Goal: Information Seeking & Learning: Learn about a topic

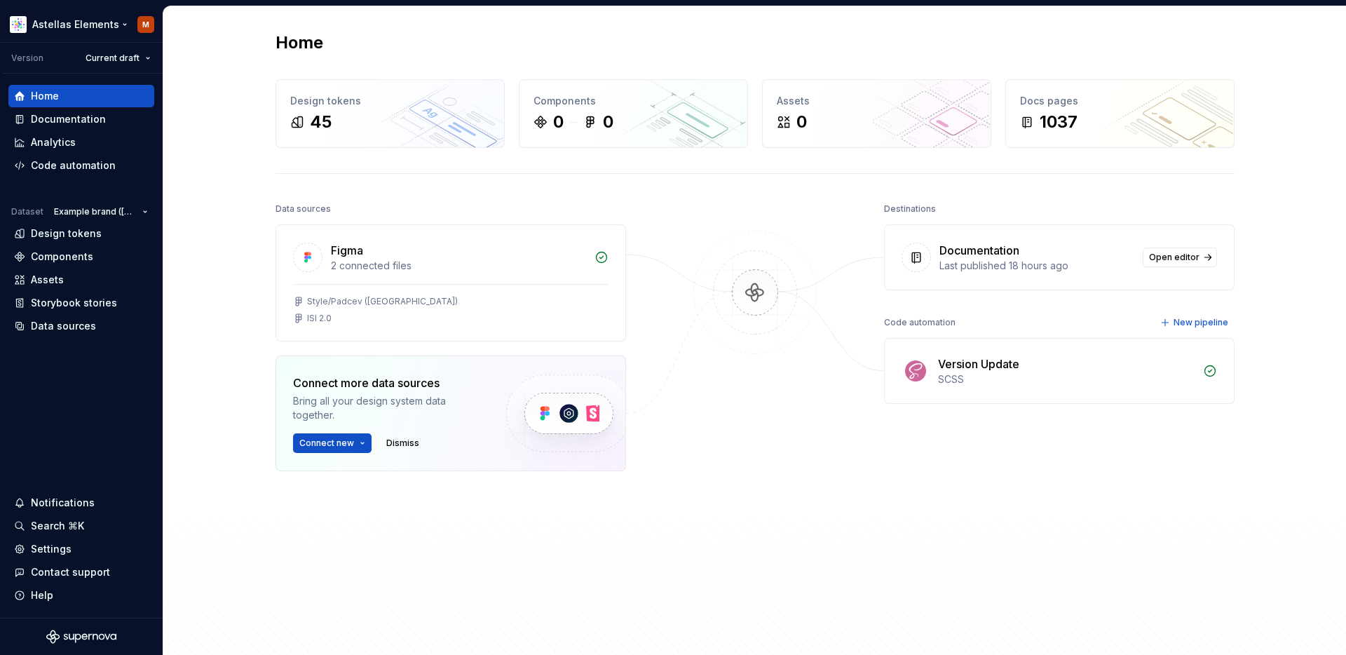
click at [59, 22] on html "Astellas Elements M Version Current draft Home Documentation Analytics Code aut…" at bounding box center [673, 327] width 1346 height 655
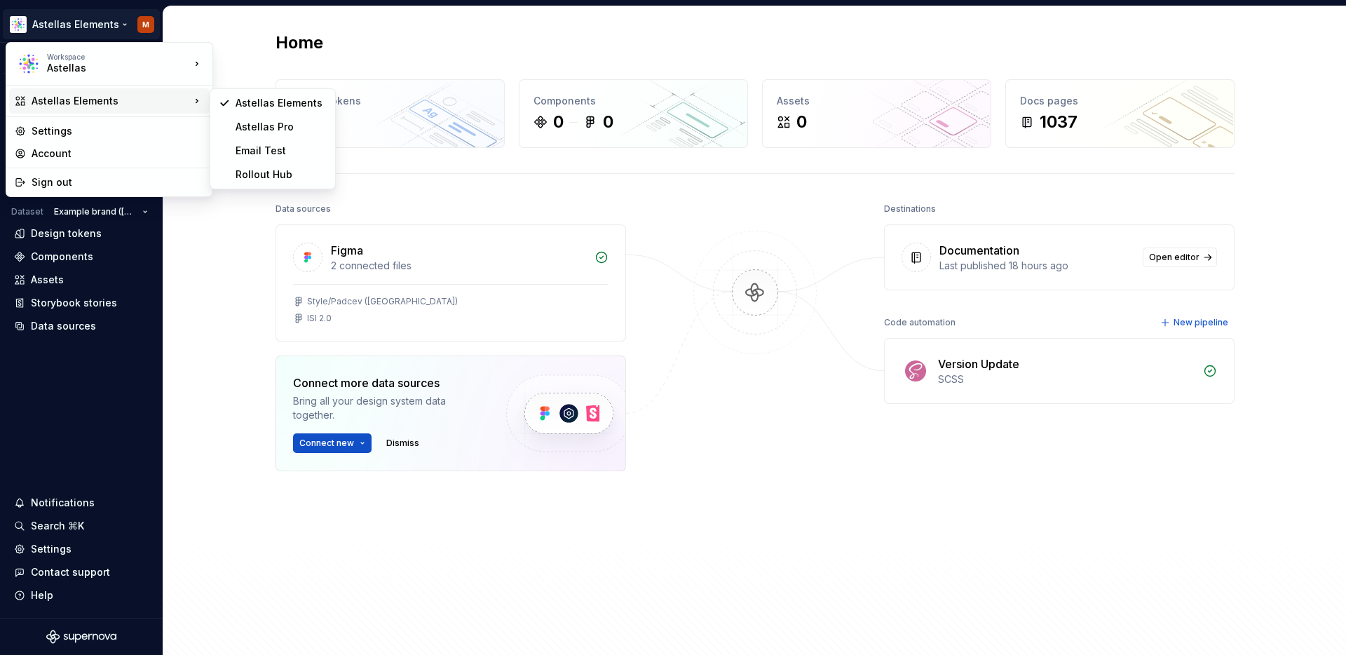
click at [231, 18] on html "Astellas Elements M Version Current draft Home Documentation Analytics Code aut…" at bounding box center [673, 327] width 1346 height 655
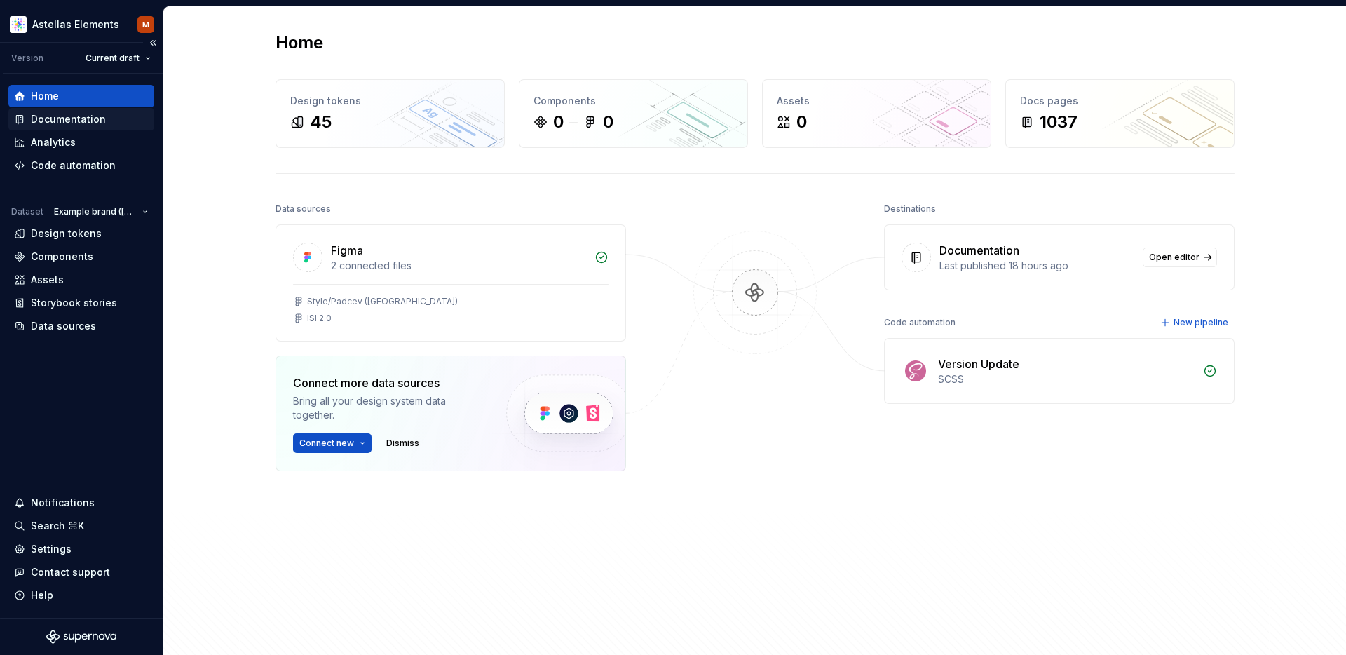
click at [62, 126] on div "Documentation" at bounding box center [81, 119] width 146 height 22
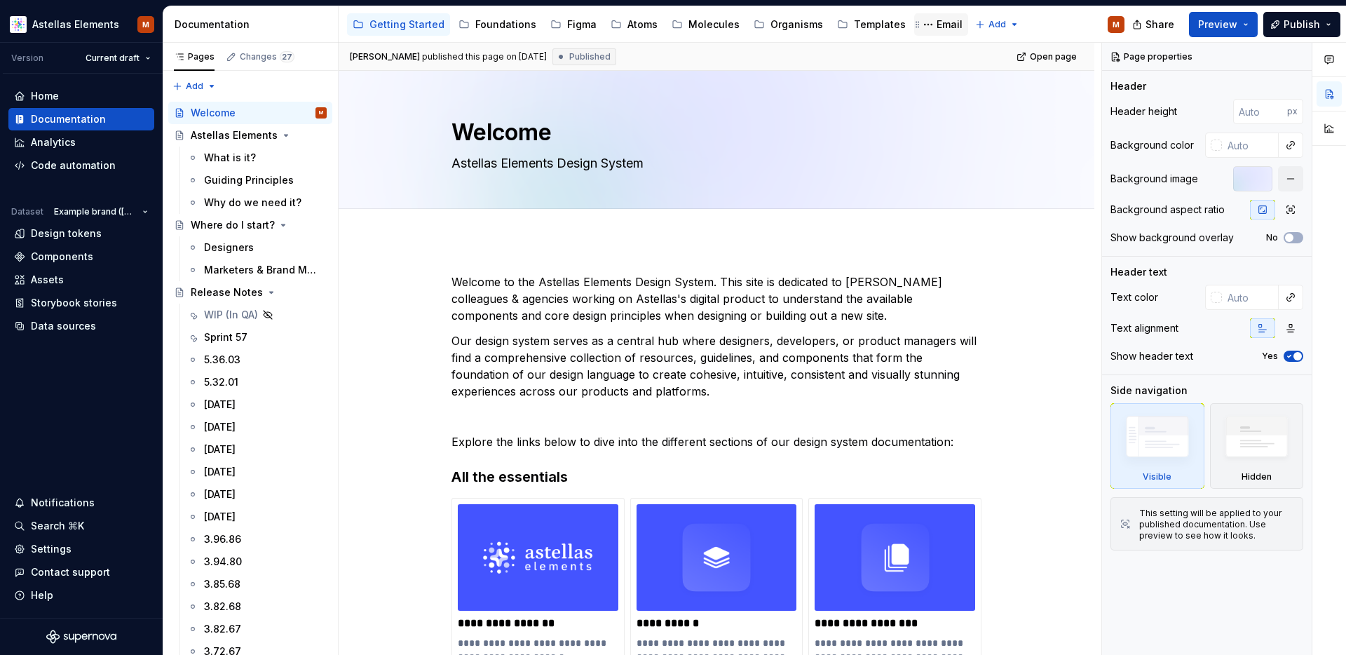
click at [937, 25] on div "Email" at bounding box center [950, 25] width 26 height 14
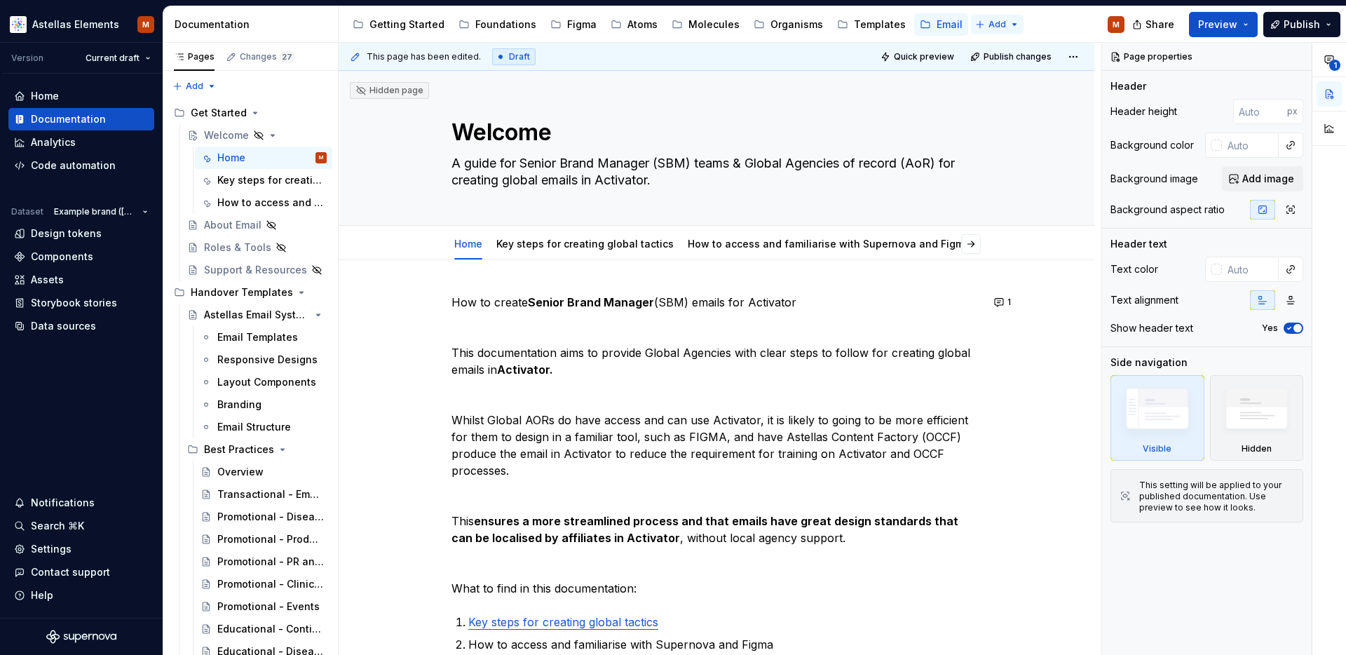
type textarea "*"
